Goal: Task Accomplishment & Management: Complete application form

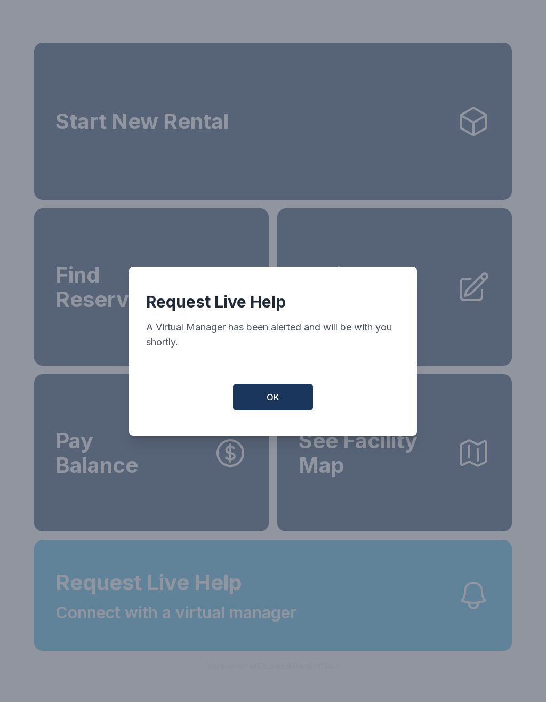
click at [283, 406] on button "OK" at bounding box center [273, 397] width 80 height 27
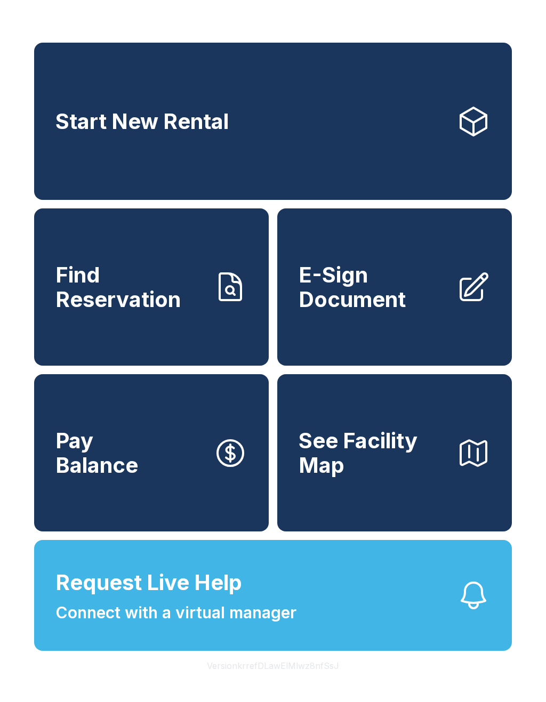
click at [409, 626] on button "Request Live Help Connect with a virtual manager" at bounding box center [273, 595] width 478 height 111
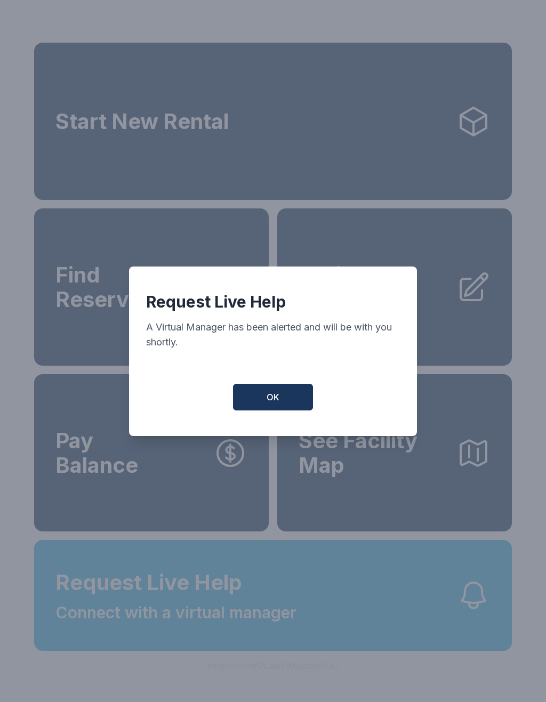
click at [300, 399] on button "OK" at bounding box center [273, 397] width 80 height 27
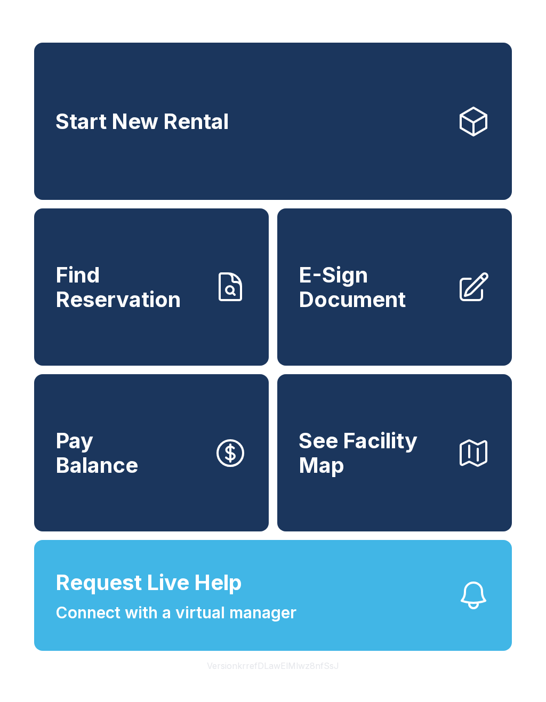
click at [423, 328] on link "E-Sign Document" at bounding box center [394, 286] width 235 height 157
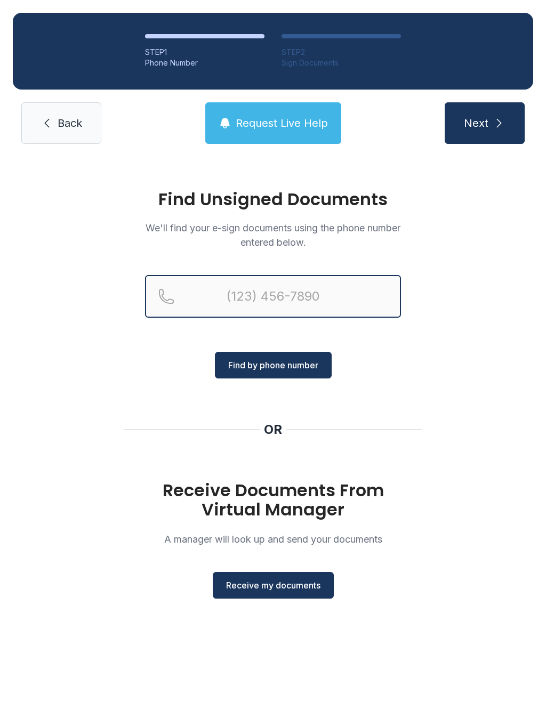
click at [331, 298] on input "Reservation phone number" at bounding box center [273, 296] width 256 height 43
type input "("
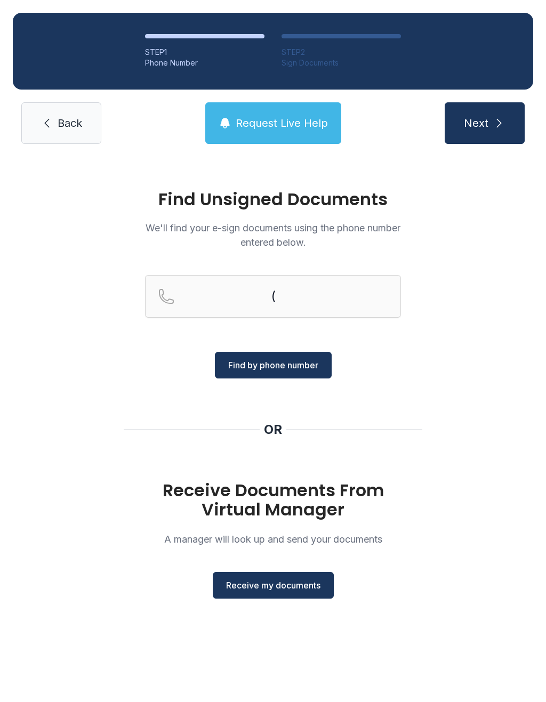
click at [483, 322] on div "Find Unsigned Documents We'll find your e-sign documents using the phone number…" at bounding box center [273, 399] width 546 height 485
click at [298, 585] on span "Receive my documents" at bounding box center [273, 585] width 94 height 13
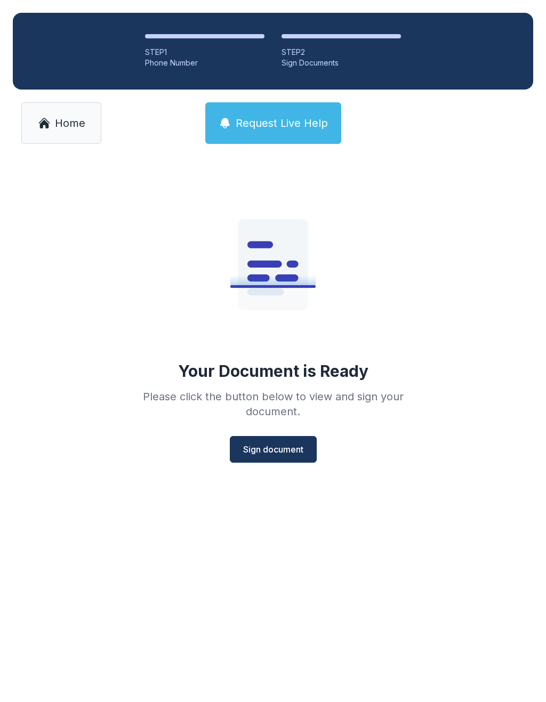
click at [293, 446] on span "Sign document" at bounding box center [273, 449] width 60 height 13
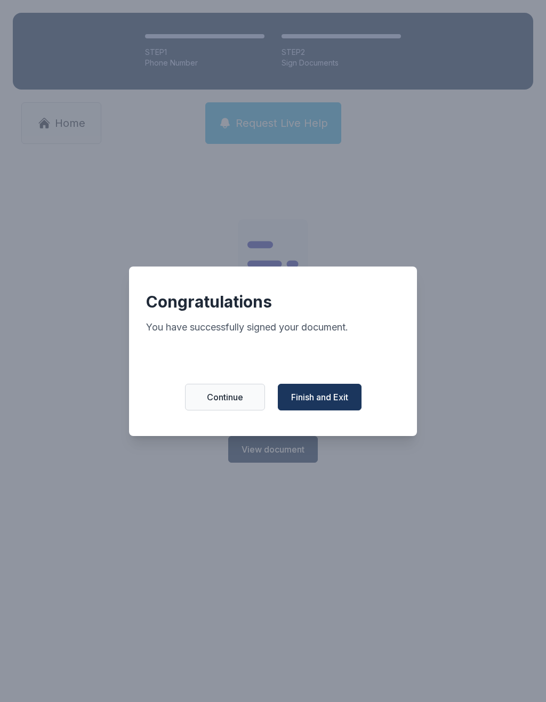
click at [338, 410] on button "Finish and Exit" at bounding box center [320, 397] width 84 height 27
